Goal: Task Accomplishment & Management: Complete application form

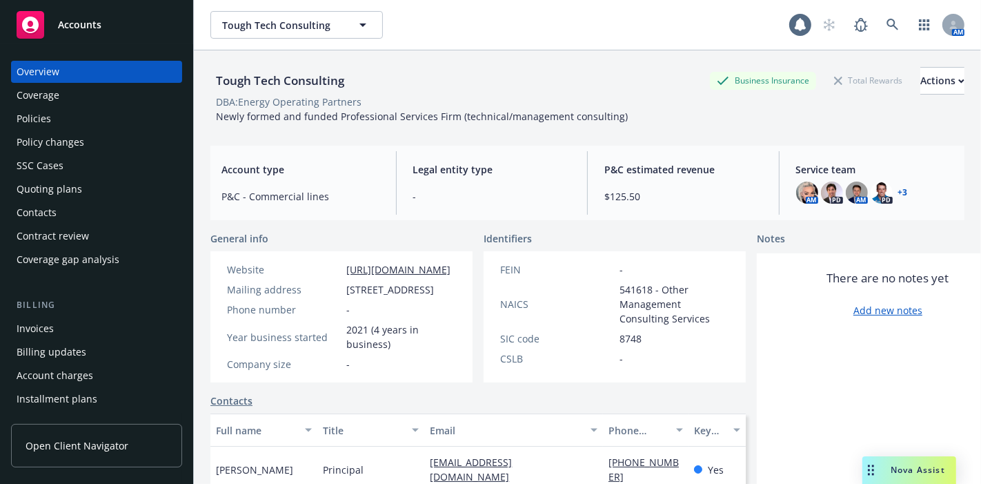
click at [473, 366] on div "Website [URL][DOMAIN_NAME] Mailing address [STREET_ADDRESS] Phone number - Year…" at bounding box center [342, 316] width 262 height 131
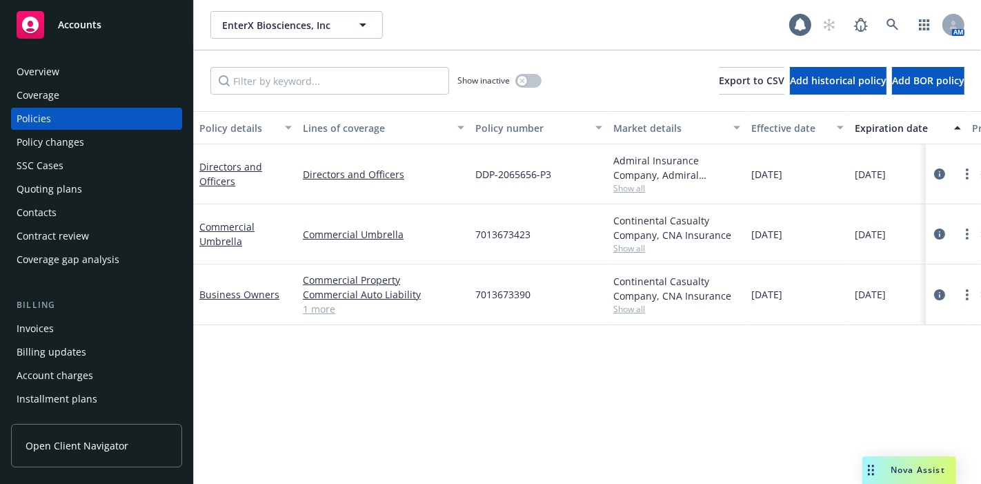
click at [134, 131] on div "Policy changes" at bounding box center [97, 142] width 160 height 22
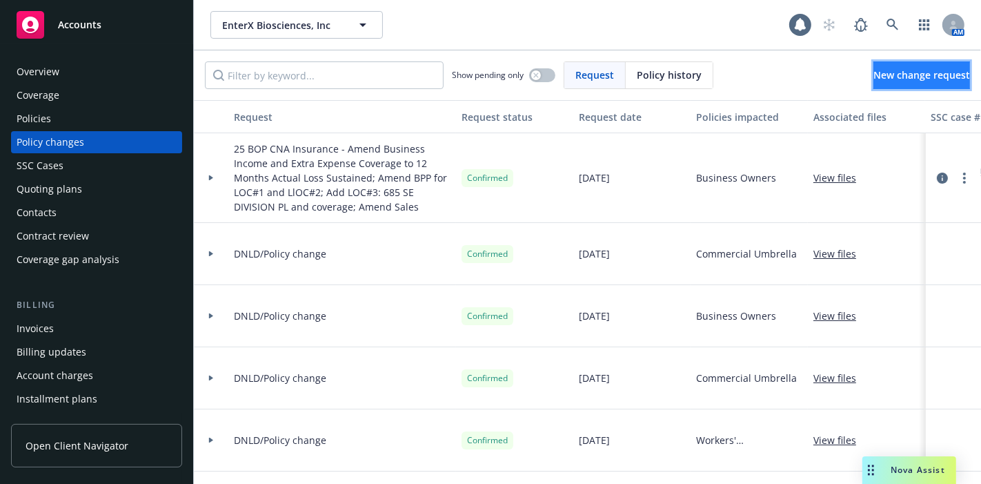
click at [892, 78] on span "New change request" at bounding box center [922, 74] width 97 height 13
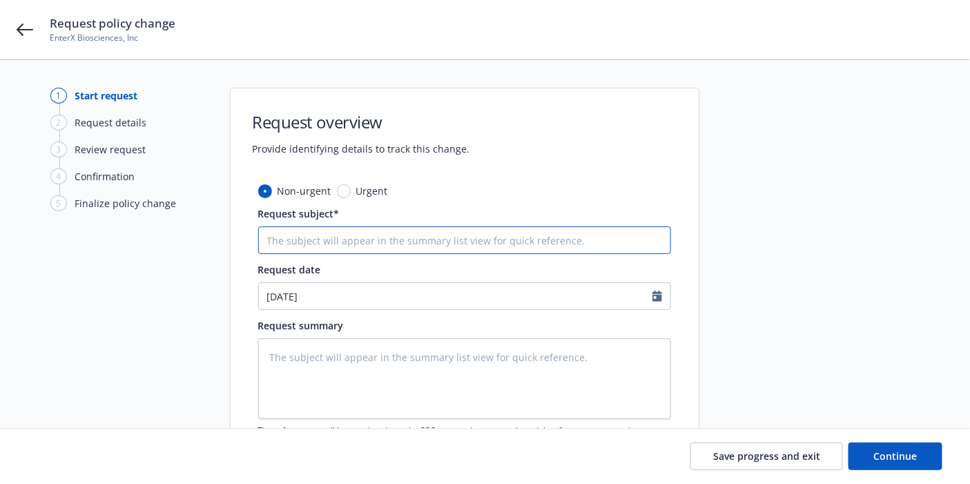
click at [322, 253] on input "Request subject*" at bounding box center [464, 240] width 413 height 28
type textarea "x"
type input "A"
type textarea "x"
type input "AD"
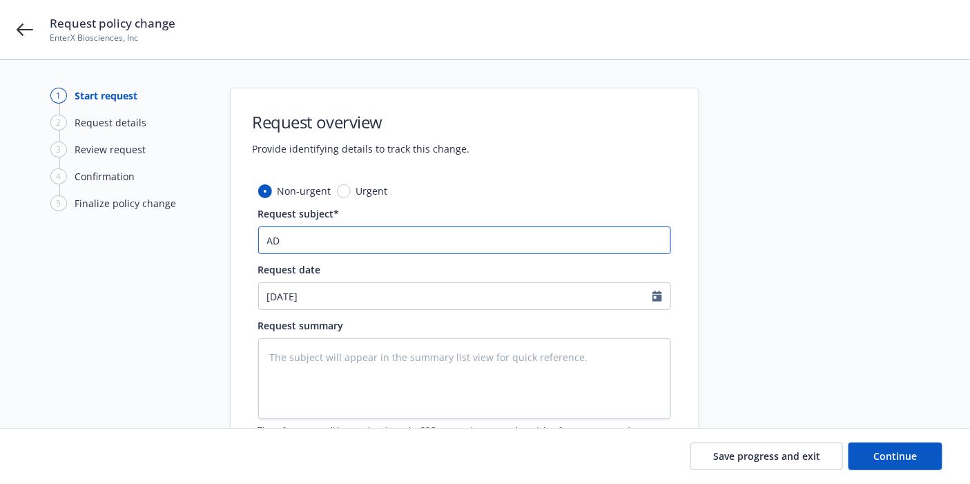
type textarea "x"
type input "ADd"
type textarea "x"
type input "A"
type textarea "x"
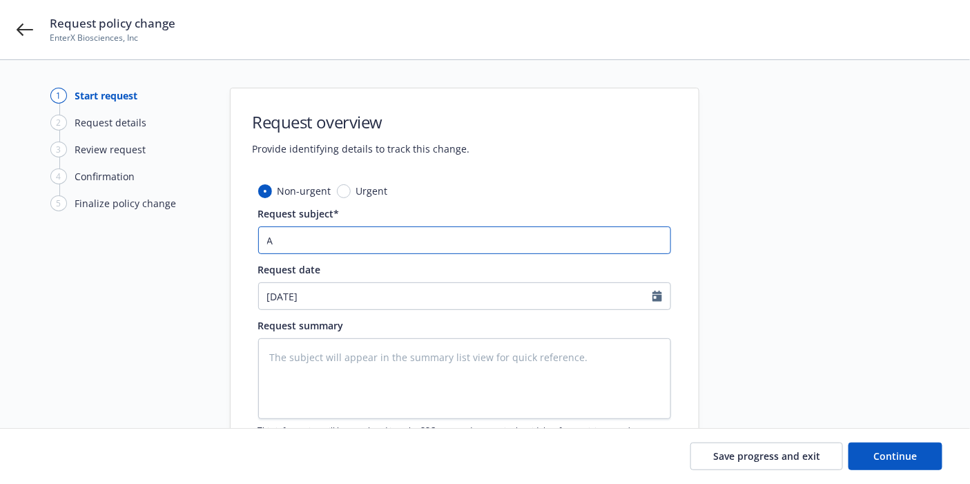
type input "AD"
type textarea "x"
type input "ADD"
type textarea "x"
type input "AD"
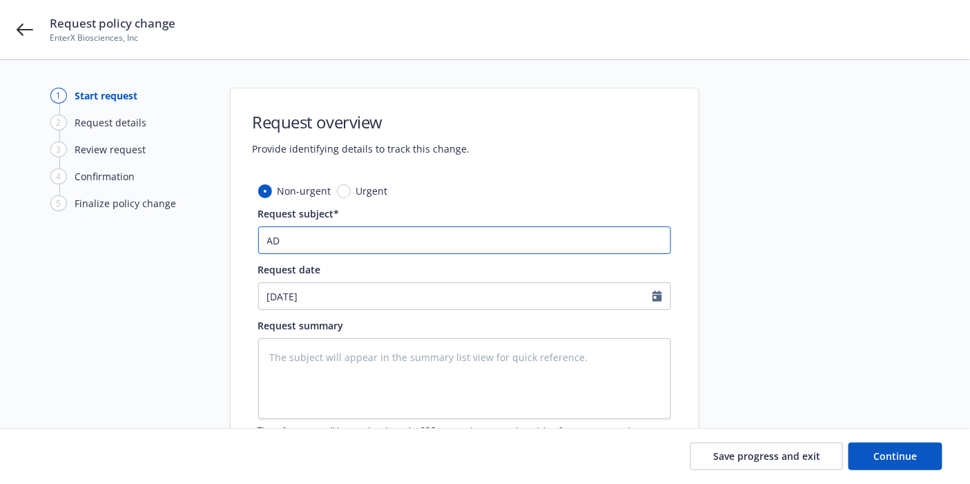
type textarea "x"
type input "A"
type textarea "x"
type input "Ad"
type textarea "x"
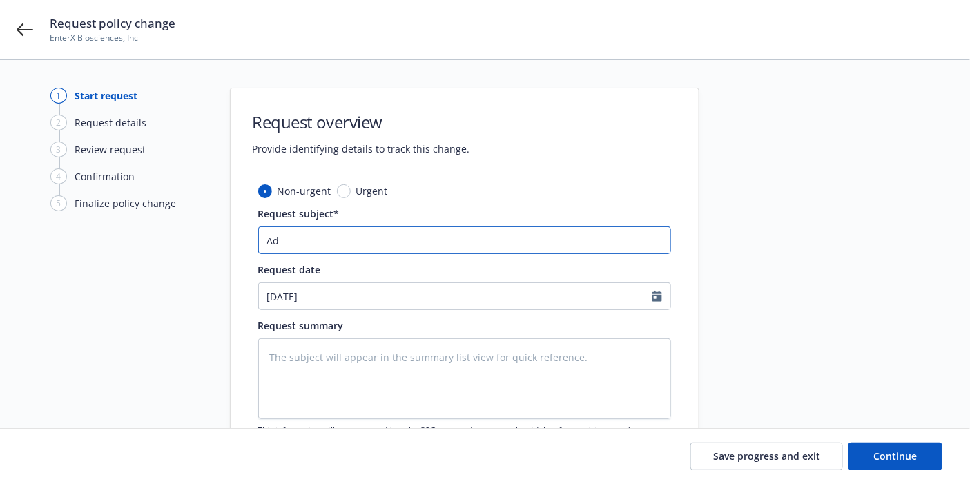
type input "Add"
type textarea "x"
type input "Addi"
type textarea "x"
type input "Addit"
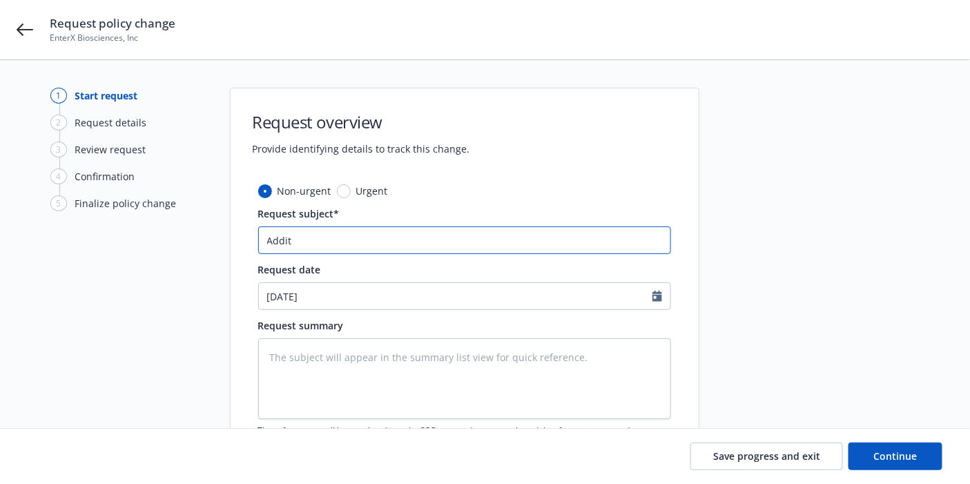
type textarea "x"
type input "Additi"
type textarea "x"
type input "Additin"
type textarea "x"
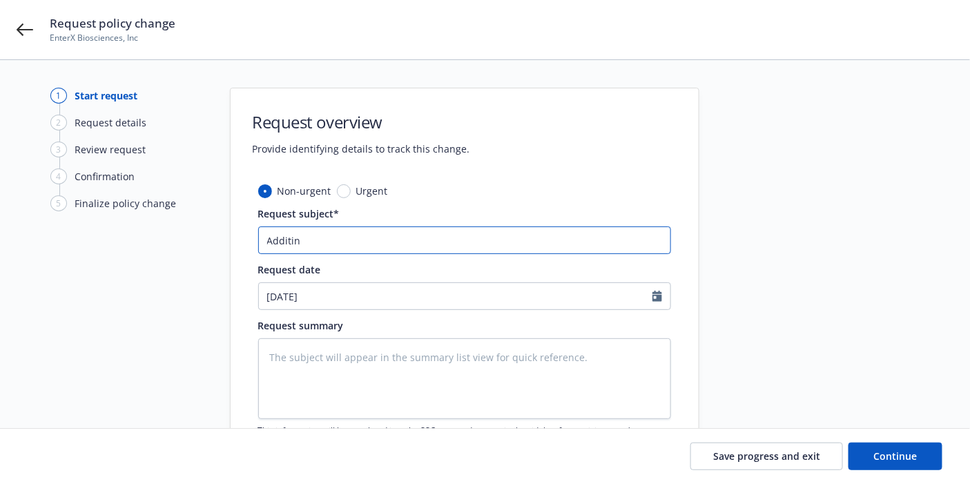
type input "Additi"
type textarea "x"
type input "Addit"
type textarea "x"
type input "Addi"
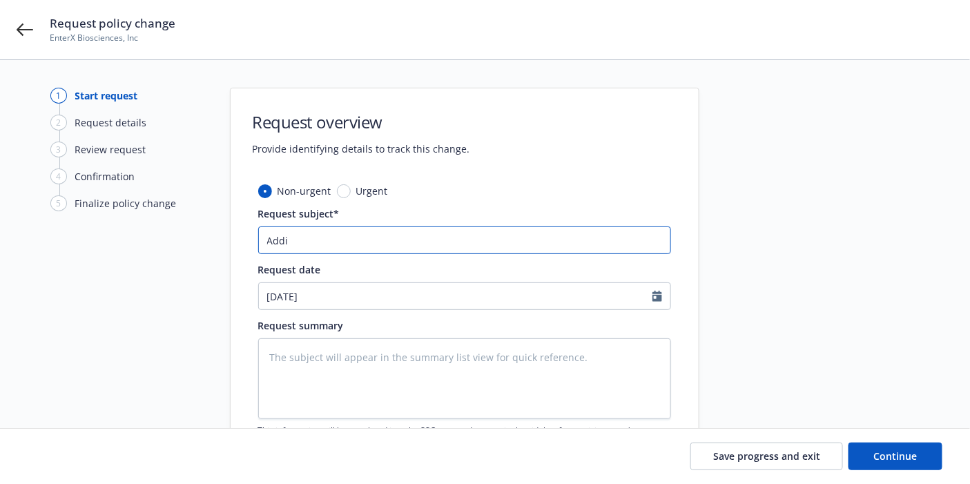
type textarea "x"
type input "Add"
type textarea "x"
type input "Addi"
type textarea "x"
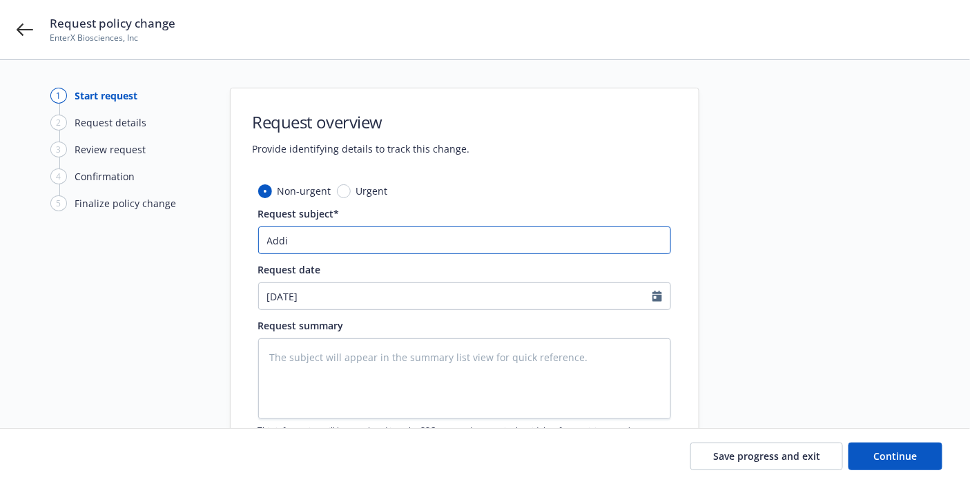
type input "Addit"
type textarea "x"
type input "Additi"
type textarea "x"
type input "Additio"
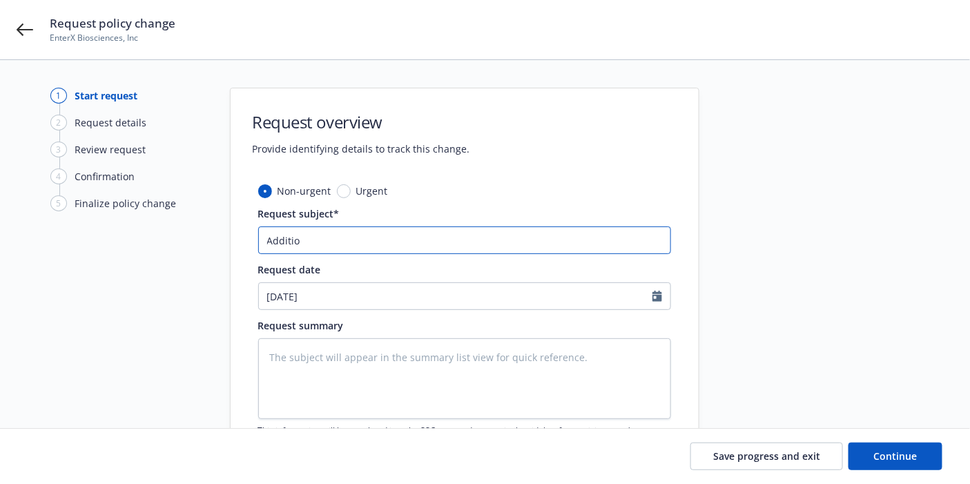
type textarea "x"
type input "Addition"
type textarea "x"
type input "Additiona"
type textarea "x"
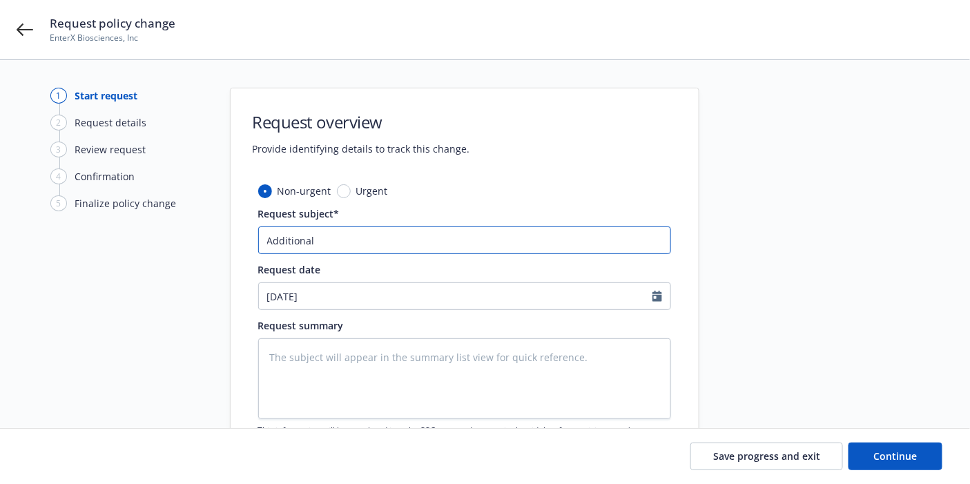
type input "Additional"
type textarea "x"
type input "Additional I"
type textarea "x"
type input "Additional In"
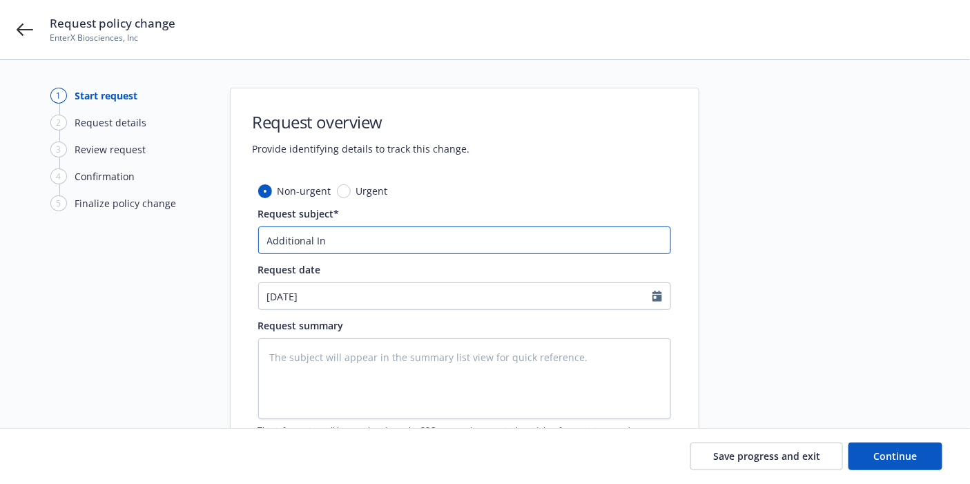
type textarea "x"
type input "Additional Ins"
type textarea "x"
type input "Additional Insu"
type textarea "x"
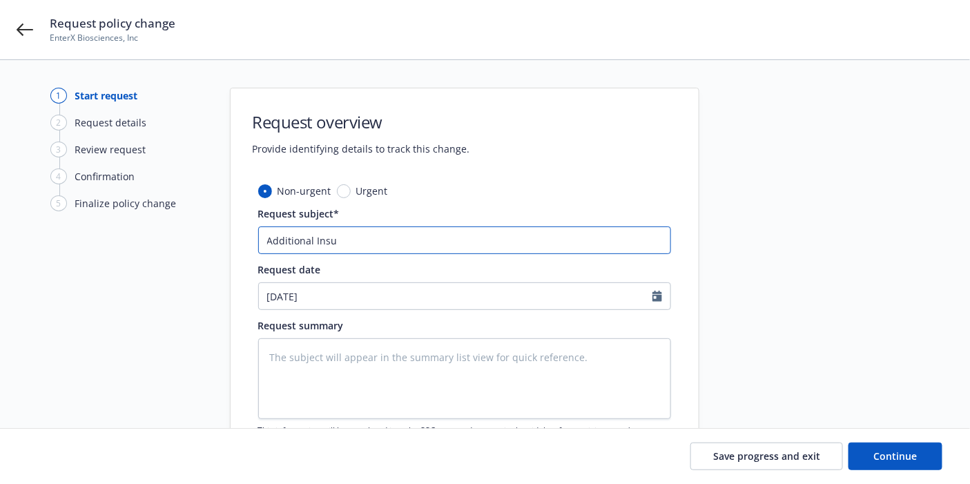
type input "Additional Insur"
type textarea "x"
type input "Additional Insura"
type textarea "x"
type input "Additional Insur"
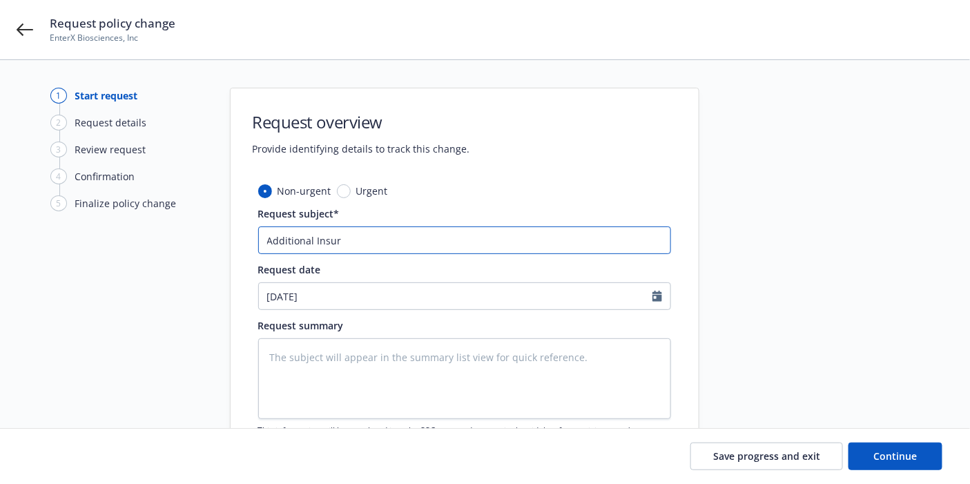
type textarea "x"
type input "Additional Insurs"
type textarea "x"
type input "Additional Insurse"
type textarea "x"
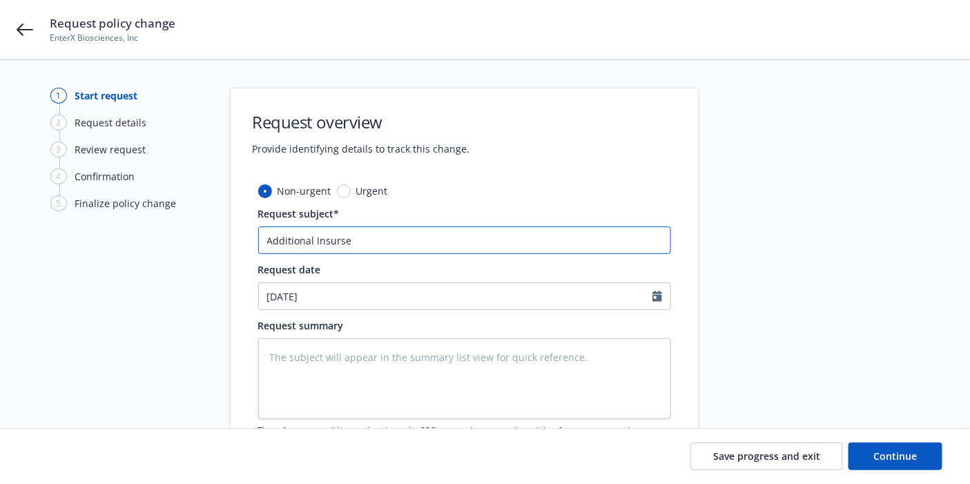
type input "Additional Insursed"
type textarea "x"
type input "Additional Insursed"
type textarea "x"
type input "Additional Insursed r"
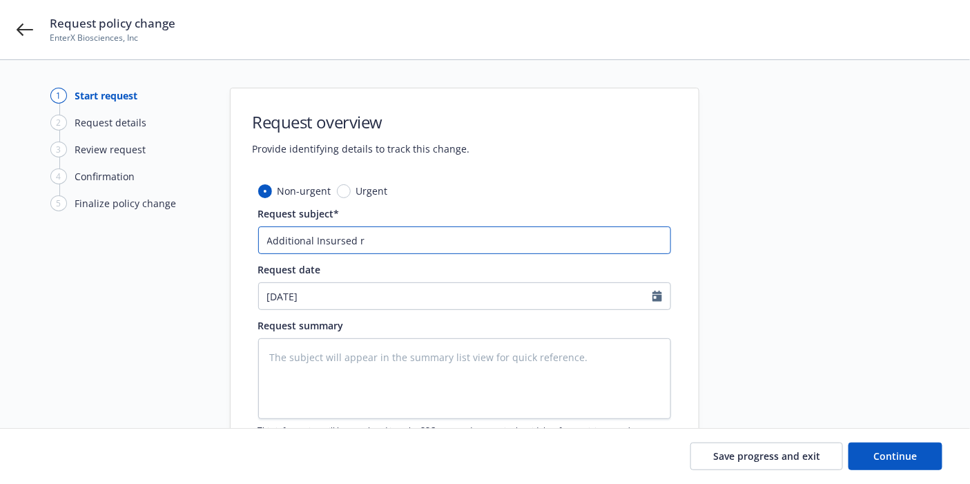
type textarea "x"
type input "Additional Insursed re"
type textarea "x"
type input "Additional Insursed req"
type textarea "x"
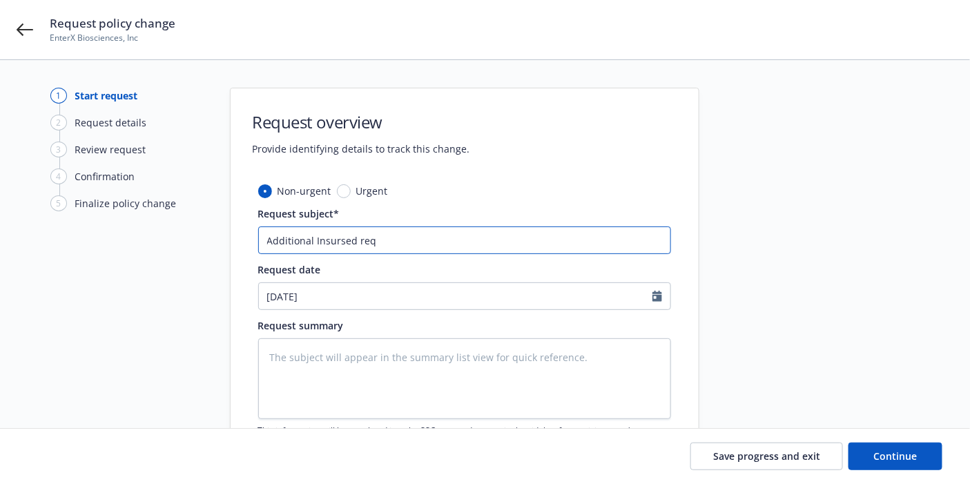
type input "Additional Insursed requ"
type textarea "x"
type input "Additional Insursed reque"
type textarea "x"
type input "Additional Insursed requ"
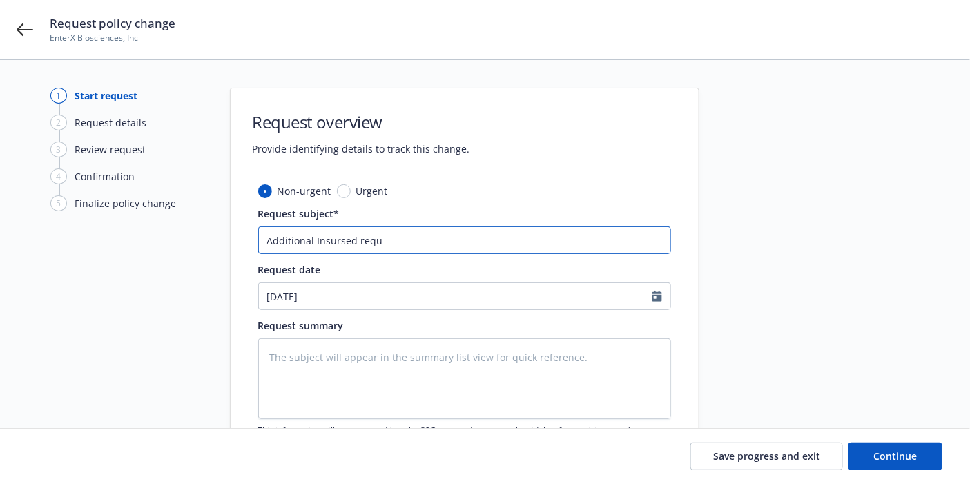
type textarea "x"
type input "Additional Insursed req"
type textarea "x"
type input "Additional Insursed re"
type textarea "x"
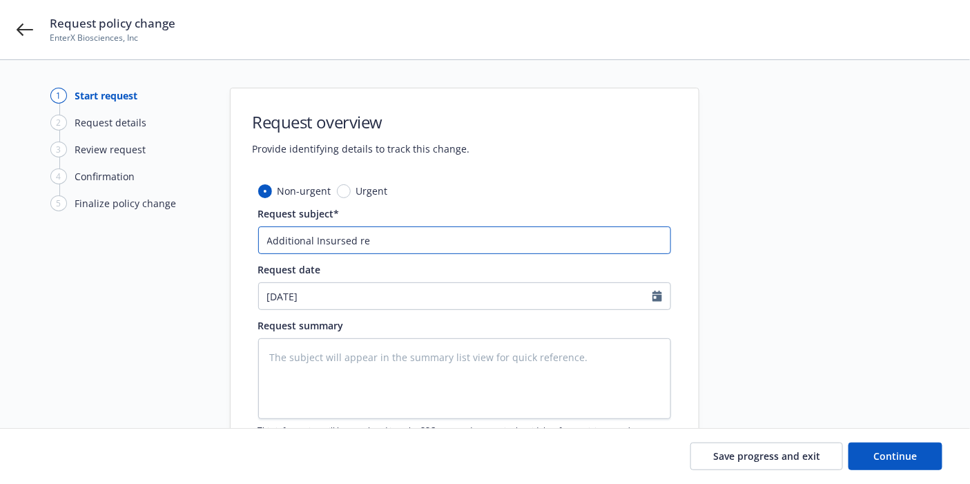
type input "Additional Insursed r"
type textarea "x"
type input "Additional Insursed"
type textarea "x"
type input "Additional Insursed R"
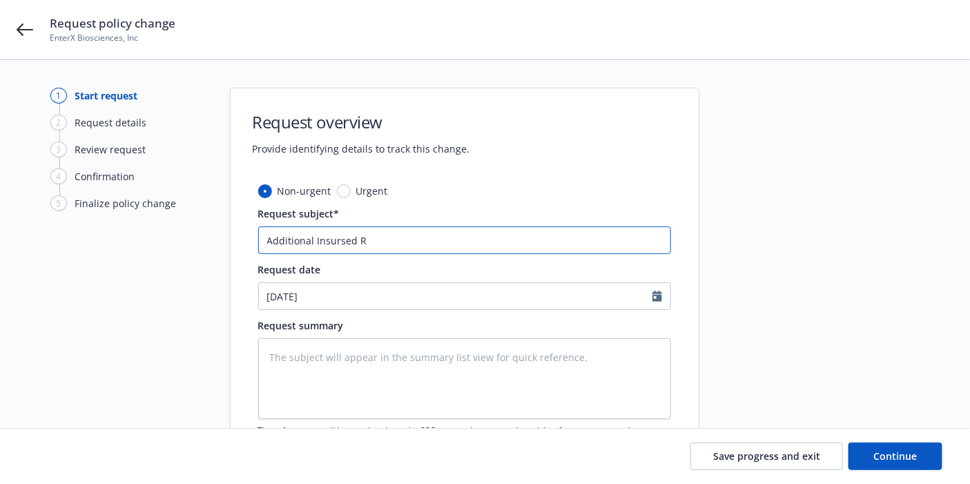
type textarea "x"
type input "Additional Insursed Re"
type textarea "x"
type input "Additional Insursed Req"
type textarea "x"
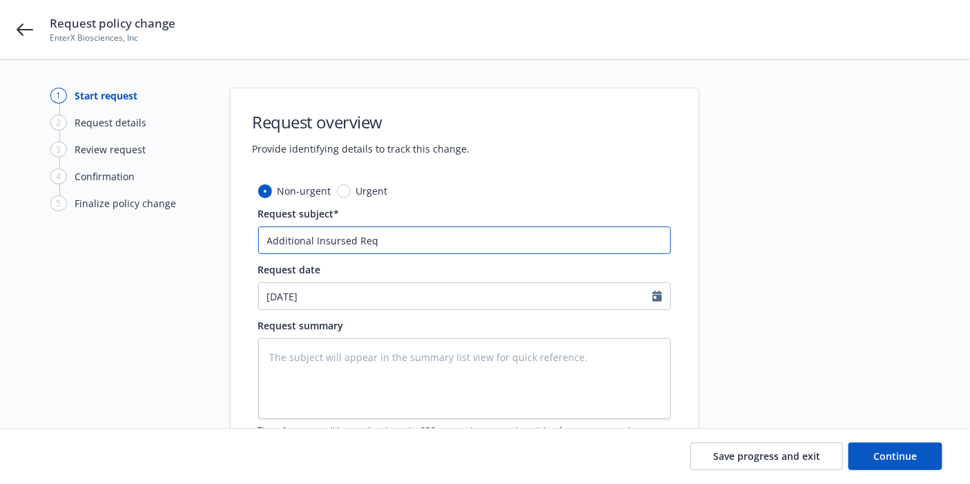
type input "Additional Insursed Requ"
type textarea "x"
type input "Additional Insursed Reque"
type textarea "x"
type input "Additional Insursed Requ"
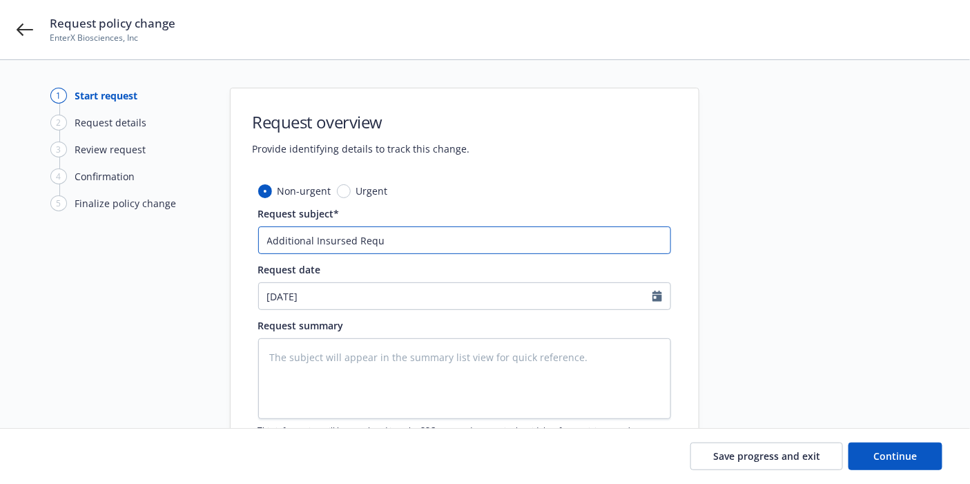
type textarea "x"
type input "Additional Insursed Reque"
type textarea "x"
type input "Additional Insursed Request"
type textarea "x"
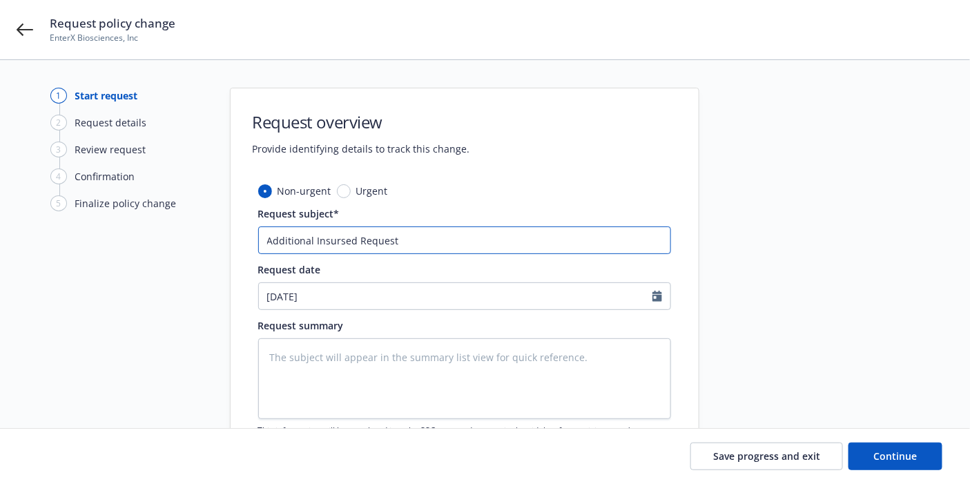
type input "Additional Insursed Request"
type textarea "x"
type input "Additional Insursed Request -"
type textarea "x"
type input "Additional Insursed Request -"
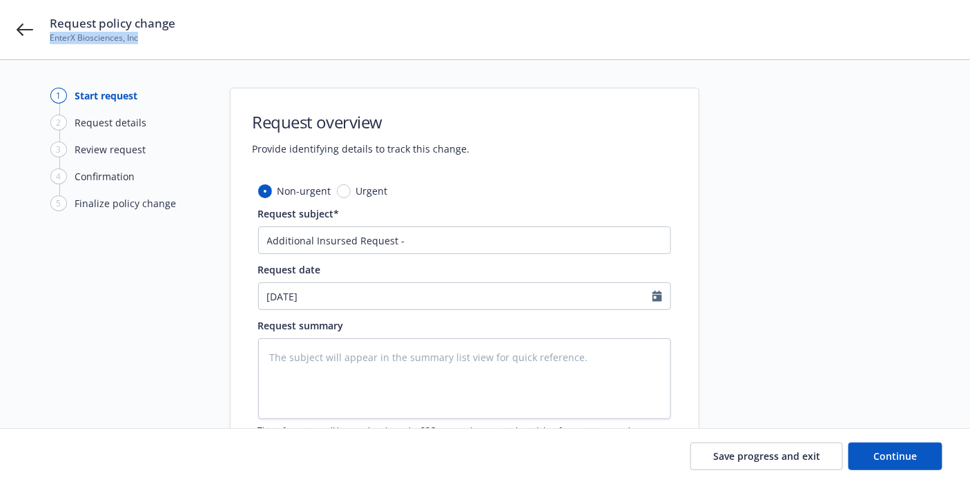
drag, startPoint x: 146, startPoint y: 34, endPoint x: 51, endPoint y: 41, distance: 95.5
click at [51, 41] on span "EnterX Biosciences, Inc" at bounding box center [113, 38] width 126 height 12
copy span "EnterX Biosciences, Inc"
click at [478, 231] on input "Additional Insursed Request -" at bounding box center [464, 240] width 413 height 28
type textarea "x"
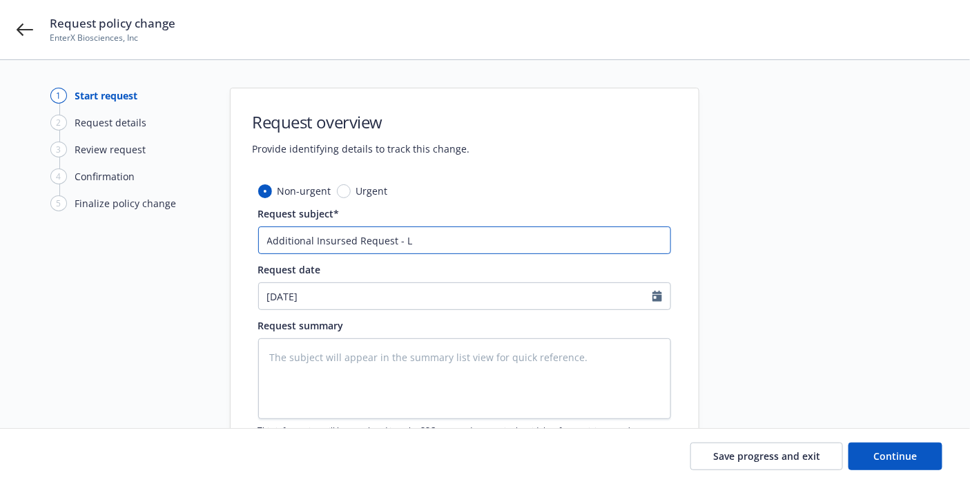
type input "Additional Insursed Request - La"
type textarea "x"
type input "Additional Insursed Request - Lan"
type textarea "x"
type input "Additional Insursed Request - Land"
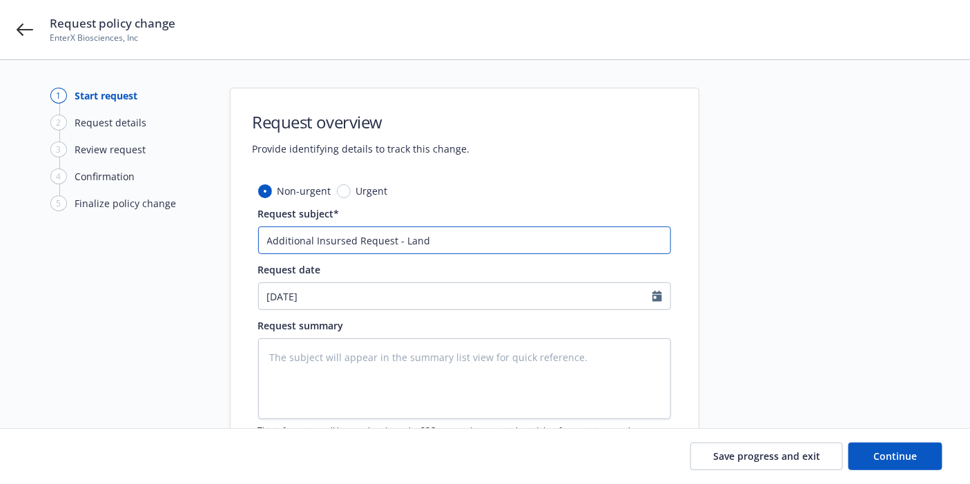
type textarea "x"
type input "Additional Insursed Request - Lando"
type textarea "x"
type input "Additional Insursed Request - Land"
type textarea "x"
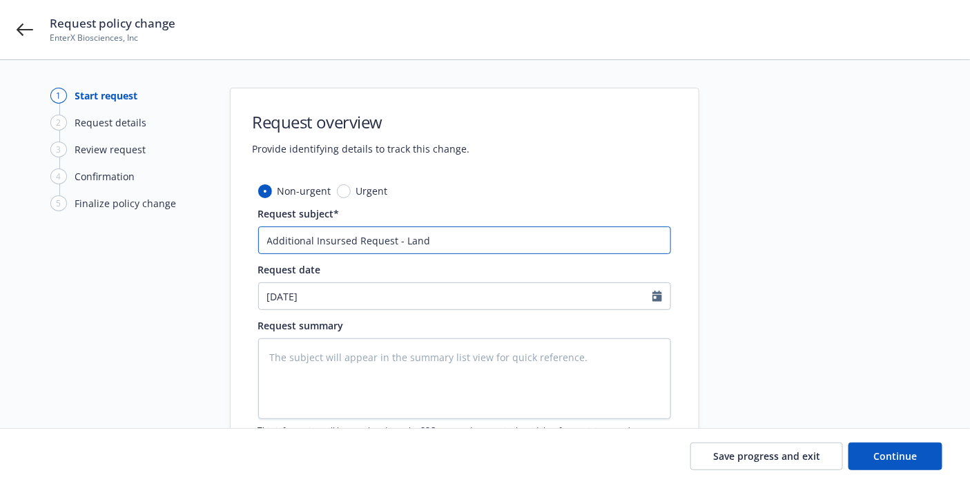
type input "Additional Insursed Request - Landl"
type textarea "x"
type input "Additional Insursed Request - Landlao"
type textarea "x"
type input "Additional Insursed Request - Landlaor"
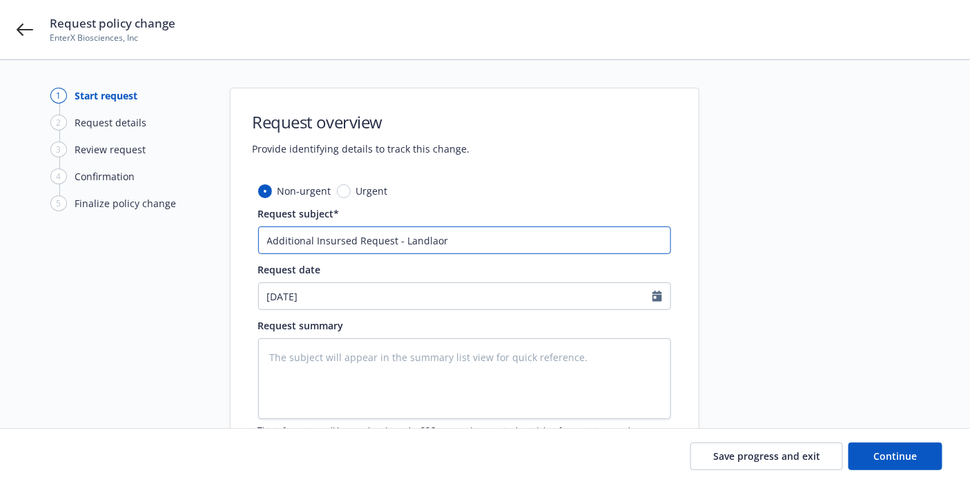
type textarea "x"
type input "Additional Insursed Request - Landlao"
type textarea "x"
type input "Additional Insursed Request - Landla"
type textarea "x"
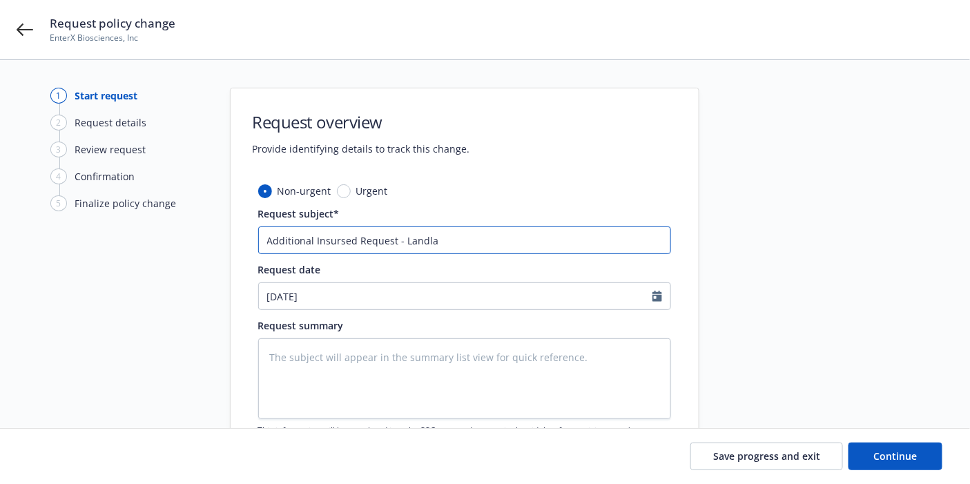
type input "Additional Insursed Request - Landl"
type textarea "x"
type input "Additional Insursed Request - Landli"
type textarea "x"
type input "Additional Insursed Request - Landlir"
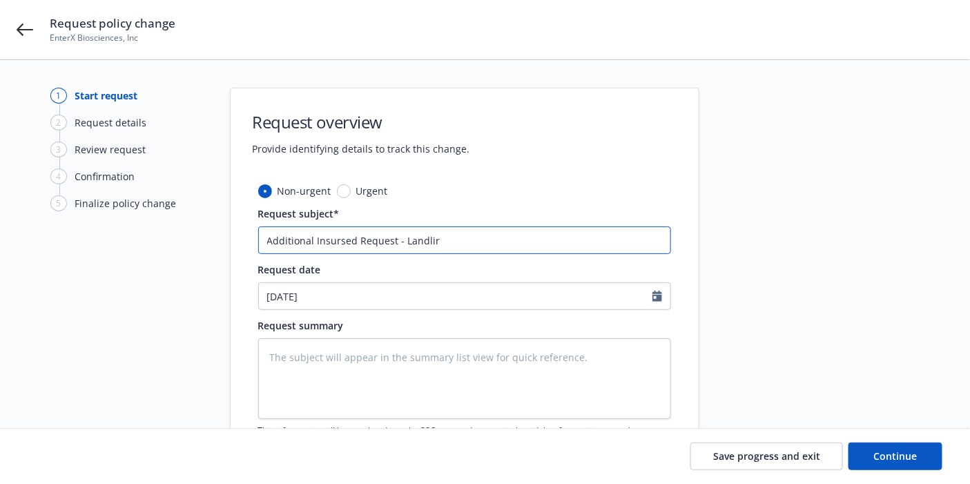
type textarea "x"
type input "Additional Insursed Request - Landlird"
type textarea "x"
type input "Additional Insursed Request - Landlir"
type textarea "x"
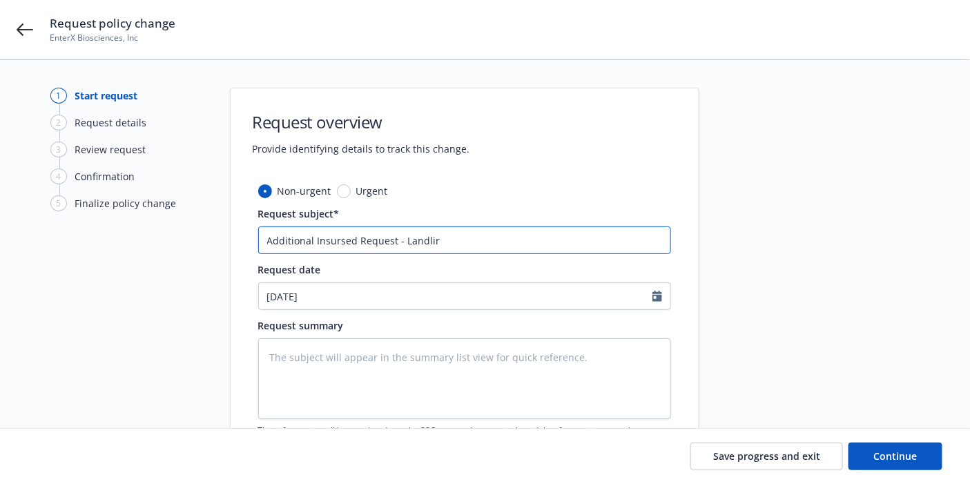
type input "Additional Insursed Request - Landli"
type textarea "x"
type input "Additional Insursed Request - Landl"
type textarea "x"
type input "Additional Insursed Request - Landlo"
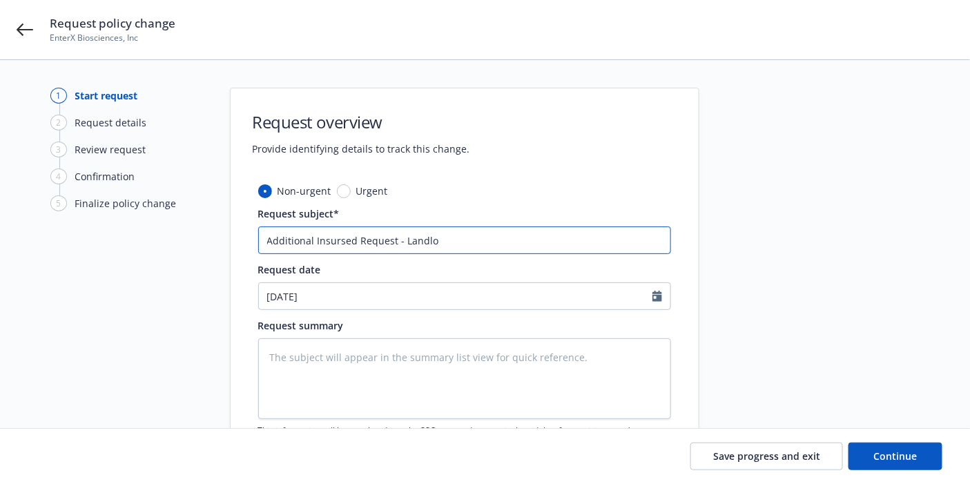
type textarea "x"
type input "Additional Insursed Request - Landlor"
type textarea "x"
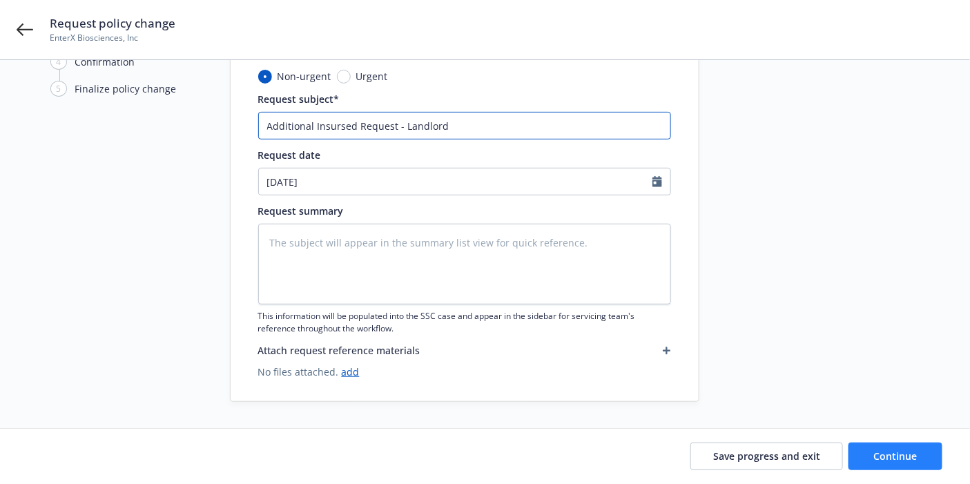
type input "Additional Insursed Request - Landlord"
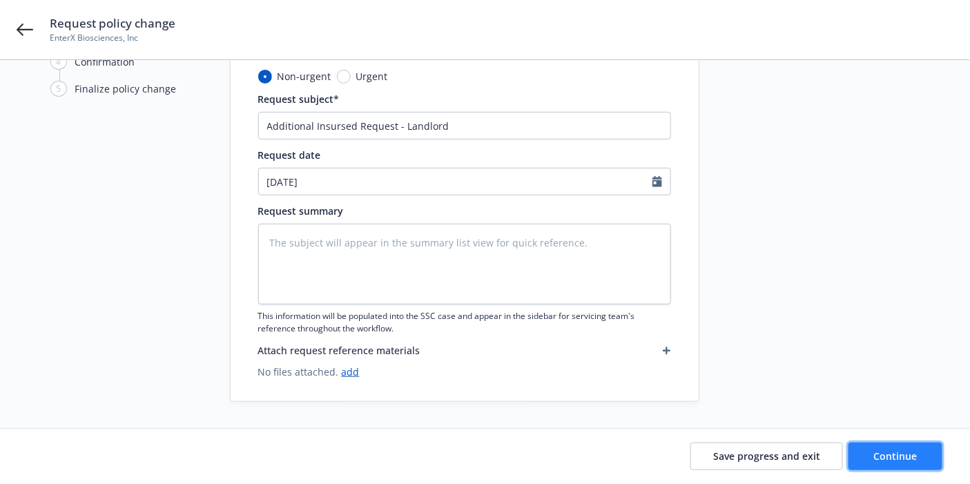
click at [892, 453] on span "Continue" at bounding box center [895, 455] width 43 height 13
type textarea "x"
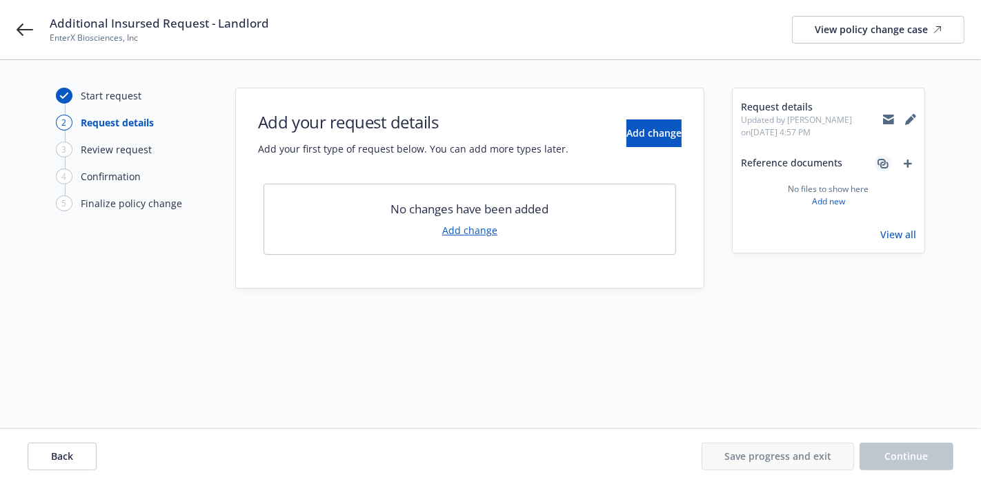
click at [883, 164] on icon "associate" at bounding box center [883, 163] width 11 height 11
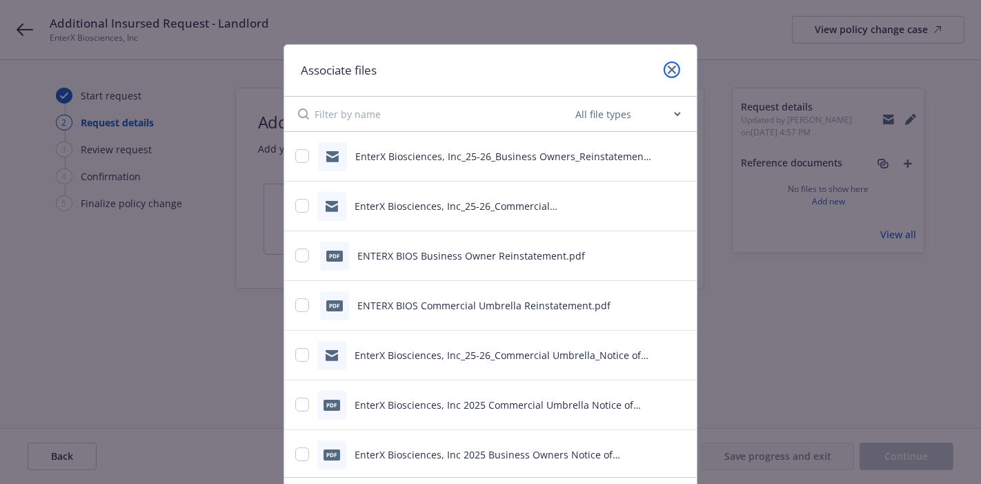
click at [668, 67] on icon "close" at bounding box center [672, 70] width 8 height 8
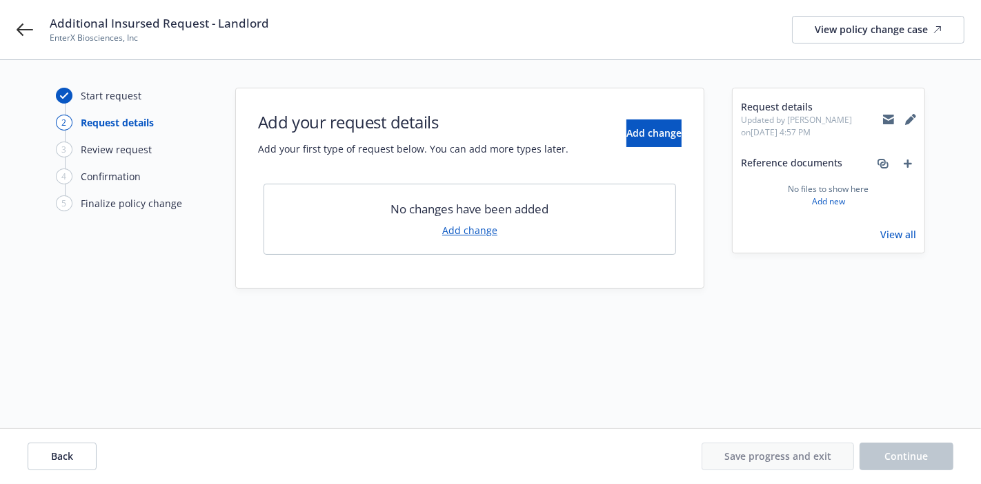
click at [886, 116] on icon at bounding box center [888, 117] width 11 height 5
click at [921, 35] on div "View policy change case" at bounding box center [878, 30] width 127 height 26
